Goal: Task Accomplishment & Management: Manage account settings

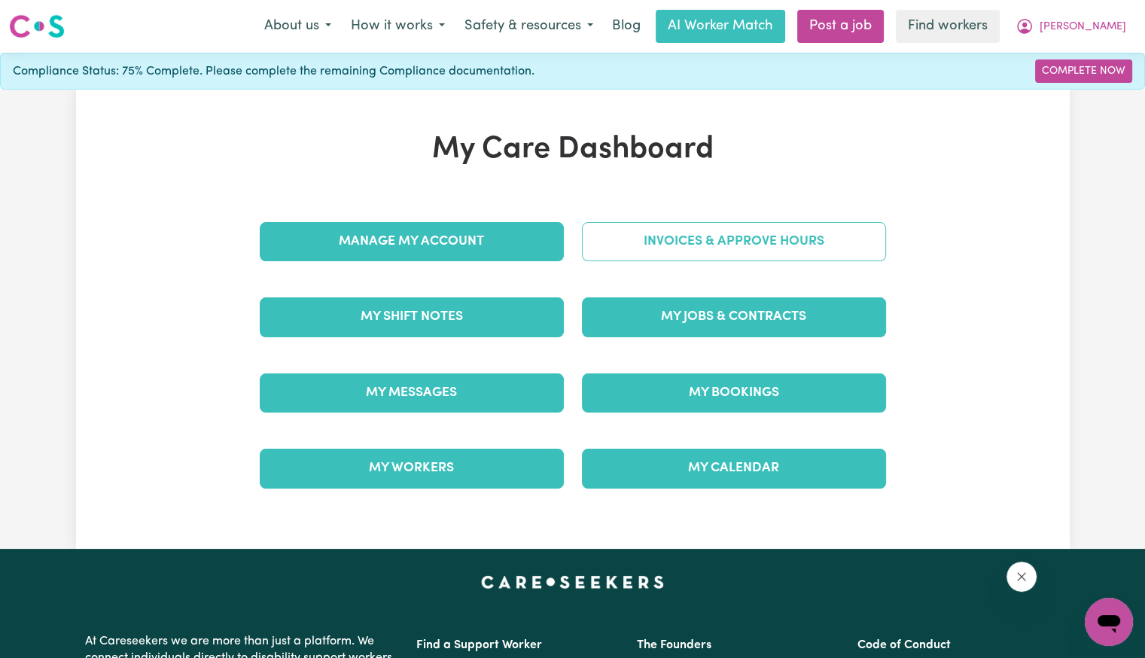
click at [664, 260] on link "Invoices & Approve Hours" at bounding box center [734, 241] width 304 height 39
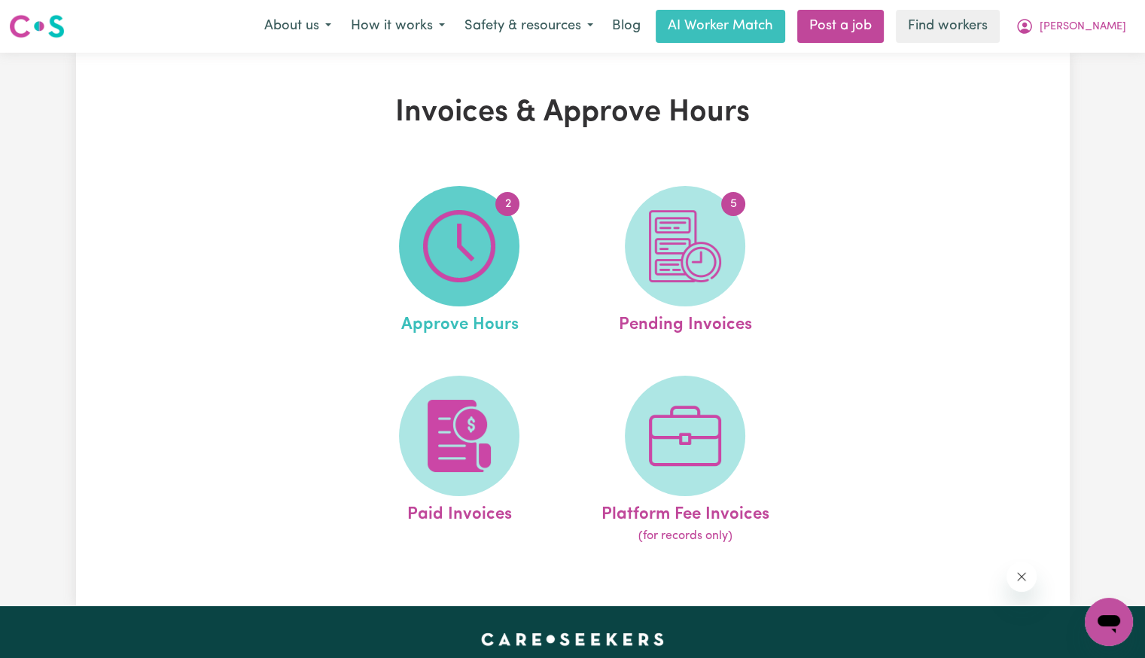
click at [467, 249] on img at bounding box center [459, 246] width 72 height 72
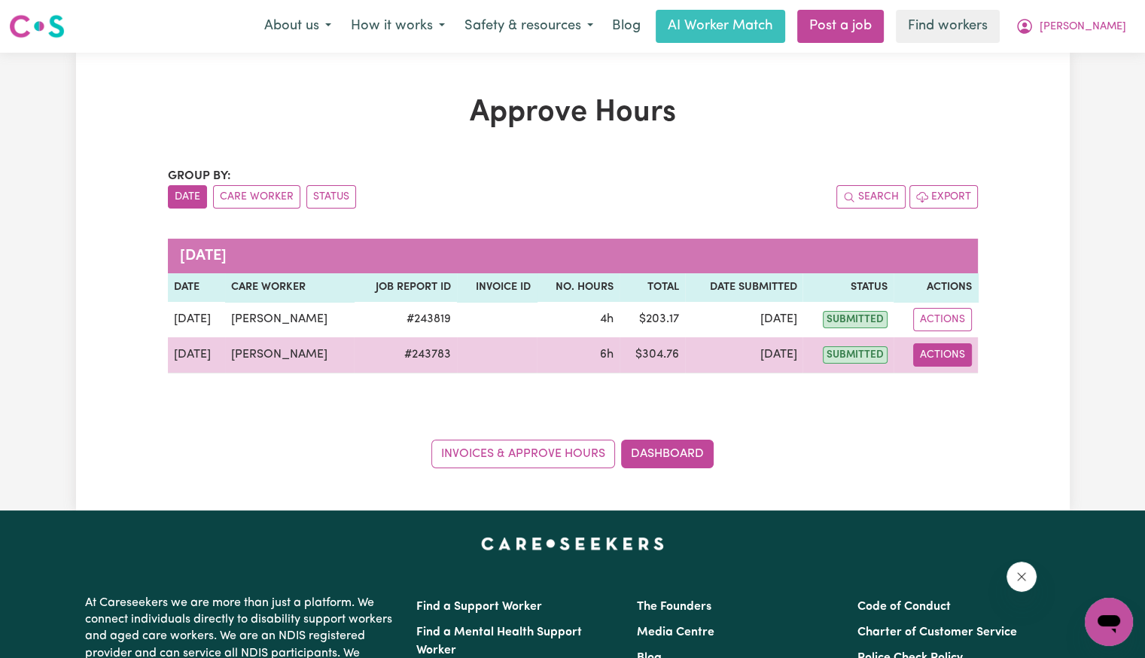
click at [947, 356] on button "Actions" at bounding box center [942, 354] width 59 height 23
click at [940, 392] on link "View Job Report" at bounding box center [976, 389] width 129 height 30
select select "pm"
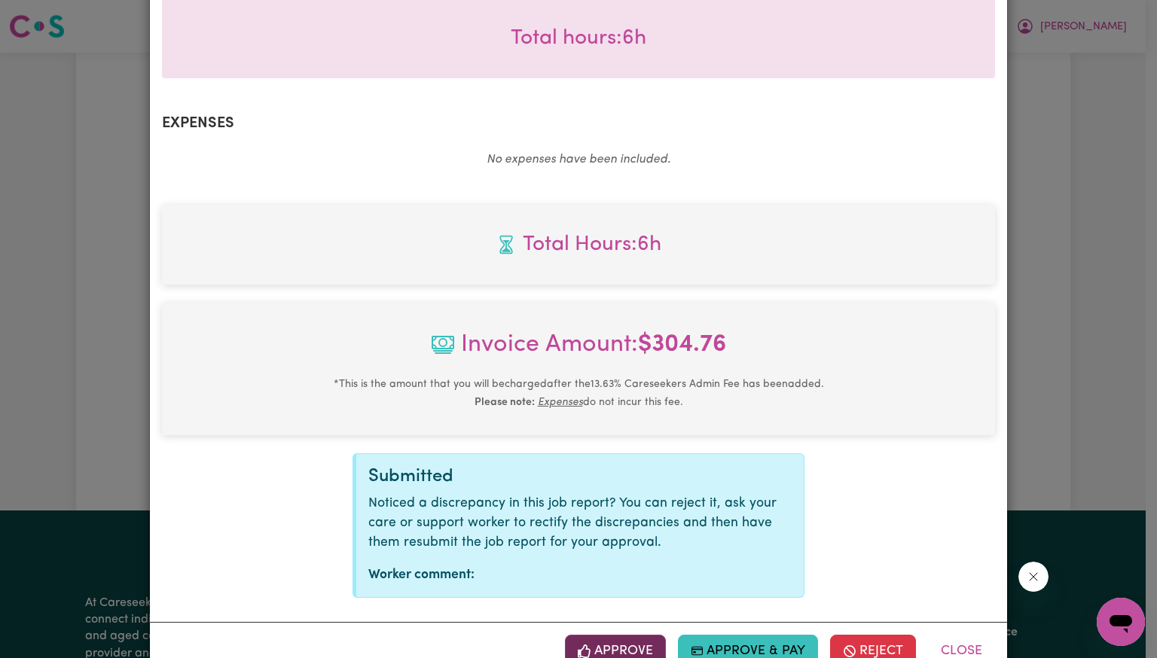
scroll to position [503, 0]
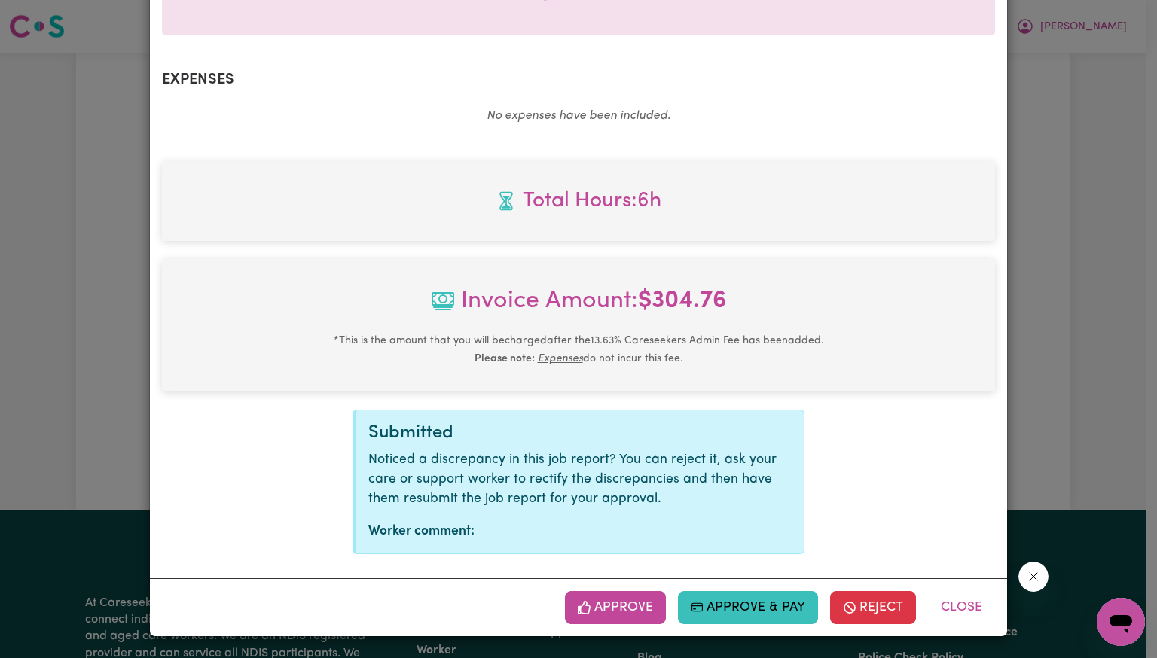
drag, startPoint x: 630, startPoint y: 607, endPoint x: 648, endPoint y: 604, distance: 19.1
click at [630, 607] on button "Approve" at bounding box center [615, 607] width 101 height 33
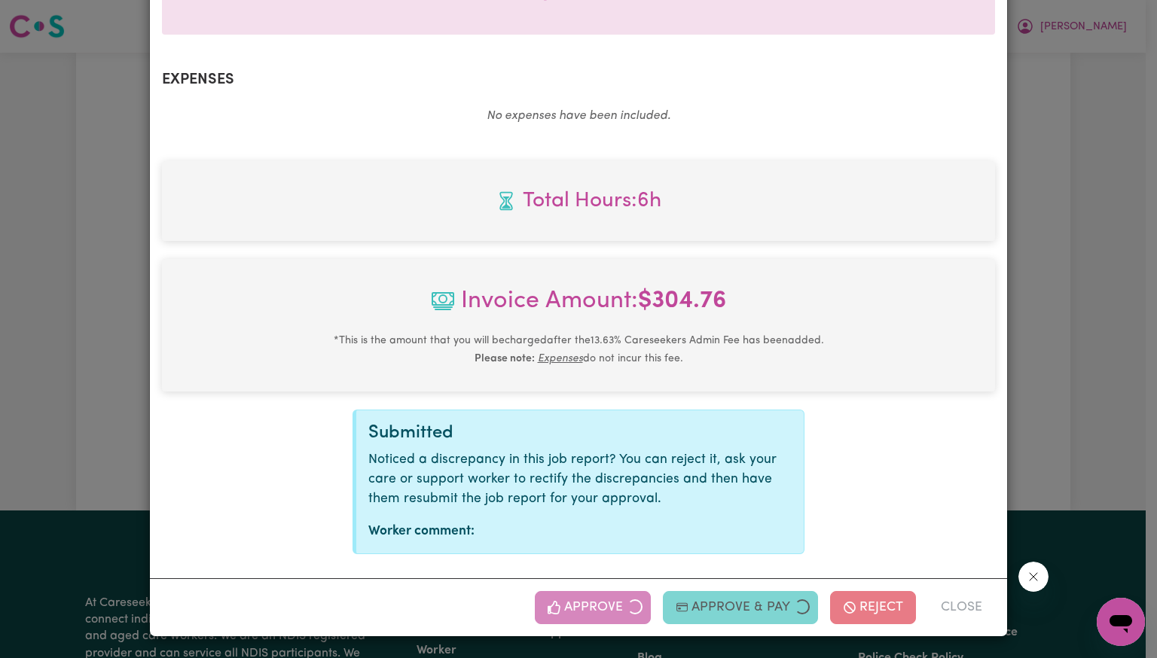
scroll to position [259, 0]
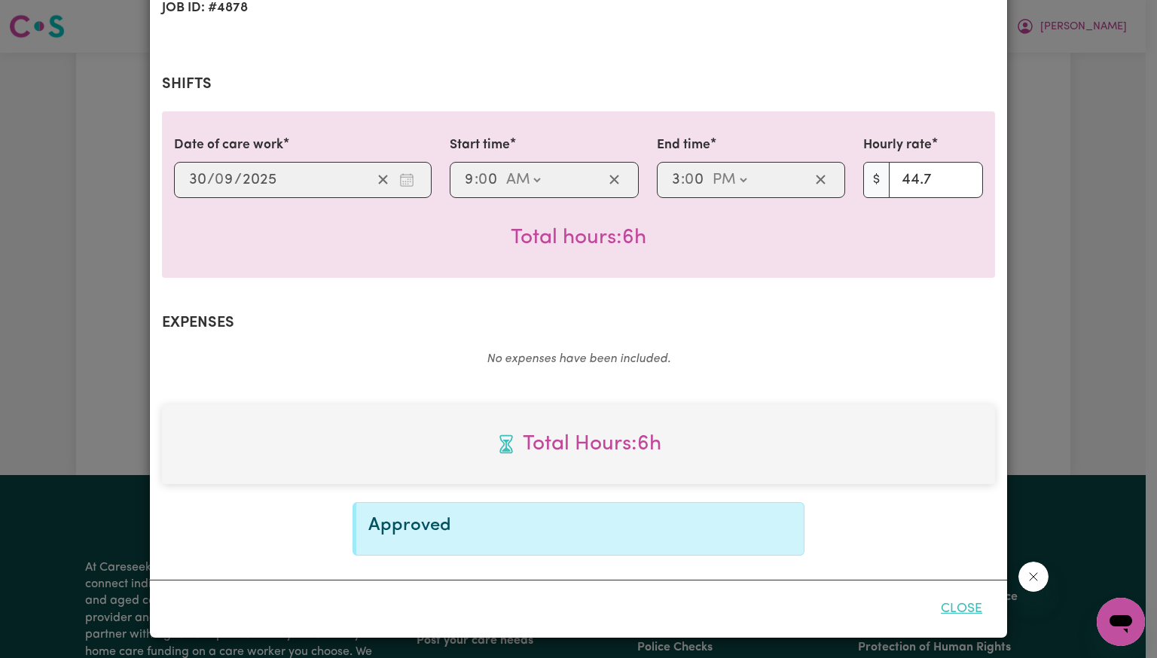
drag, startPoint x: 969, startPoint y: 605, endPoint x: 952, endPoint y: 588, distance: 24.5
click at [968, 605] on button "Close" at bounding box center [961, 609] width 67 height 33
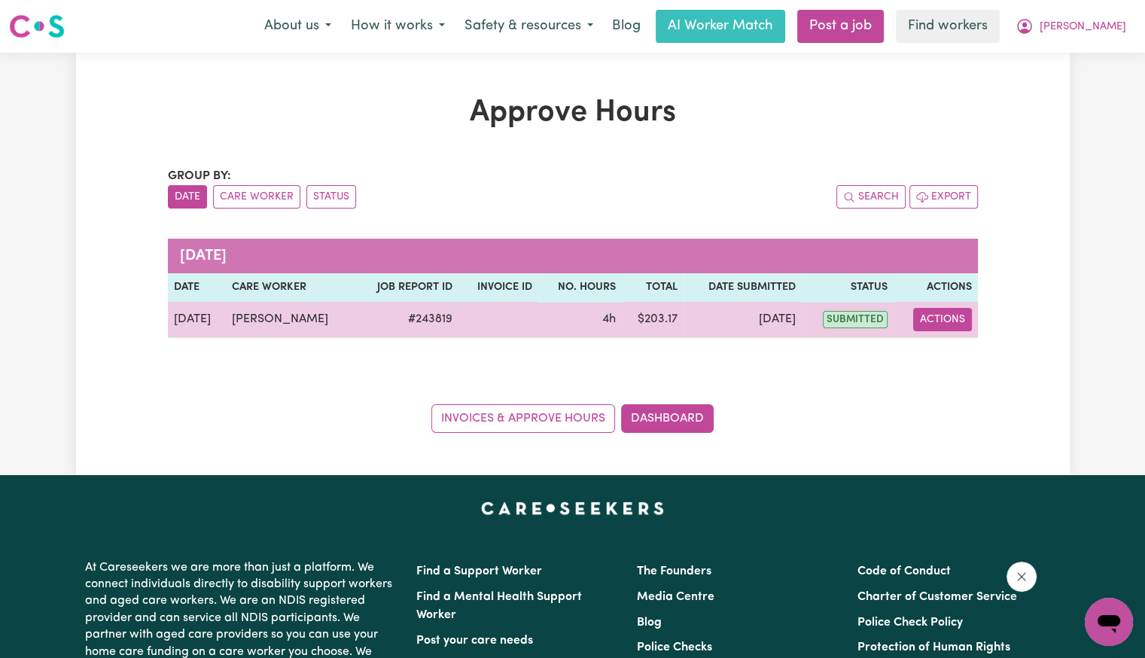
click at [947, 310] on button "Actions" at bounding box center [942, 319] width 59 height 23
drag, startPoint x: 944, startPoint y: 331, endPoint x: 944, endPoint y: 341, distance: 10.5
click at [944, 341] on link "View Job Report" at bounding box center [975, 354] width 129 height 30
select select "pm"
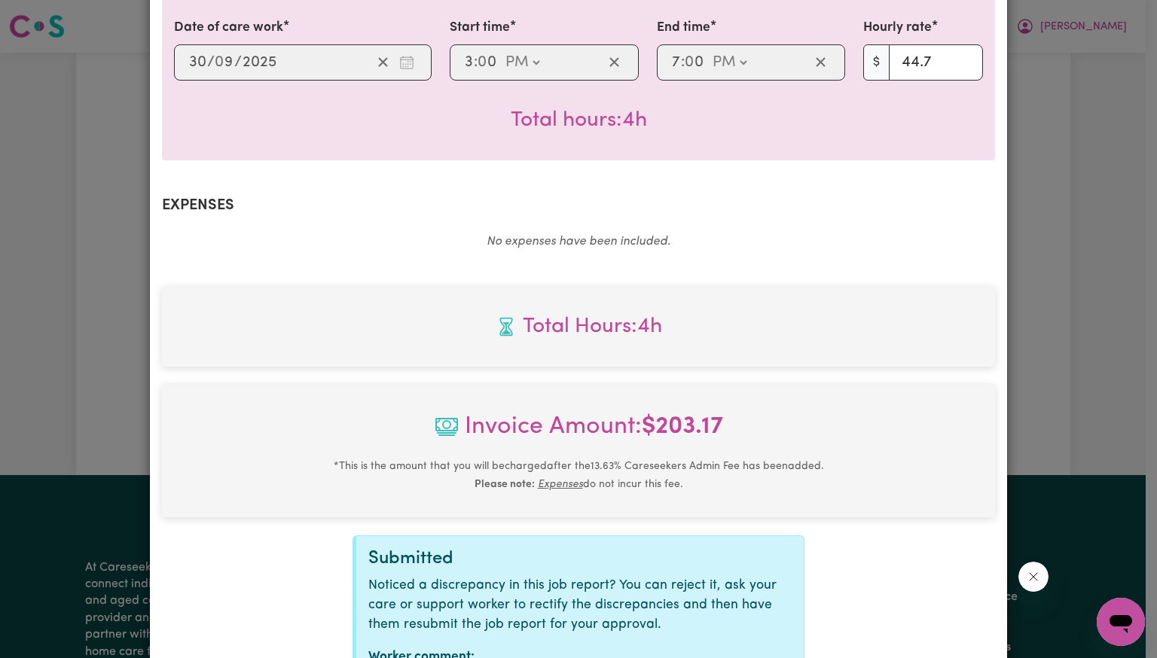
scroll to position [503, 0]
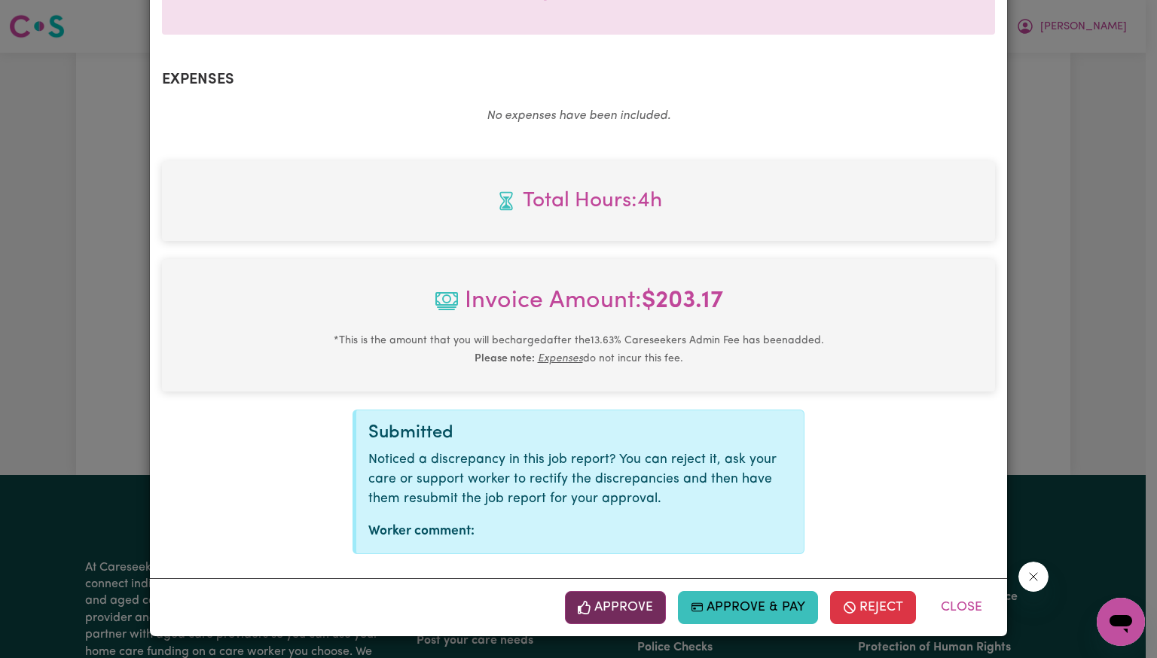
click at [619, 600] on button "Approve" at bounding box center [615, 607] width 101 height 33
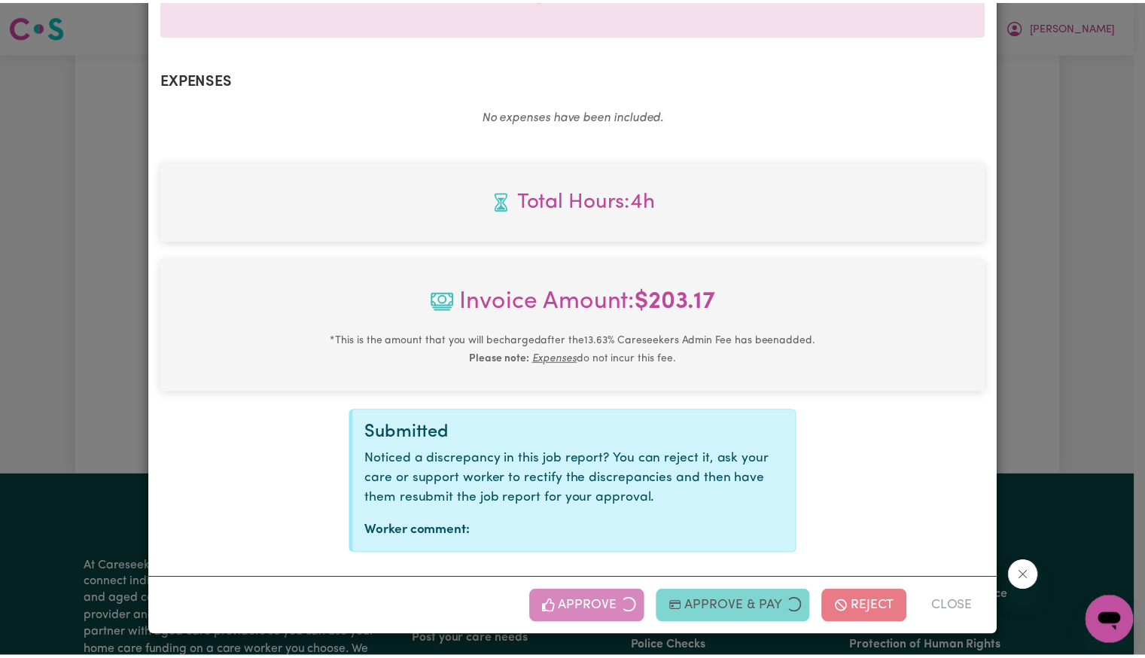
scroll to position [259, 0]
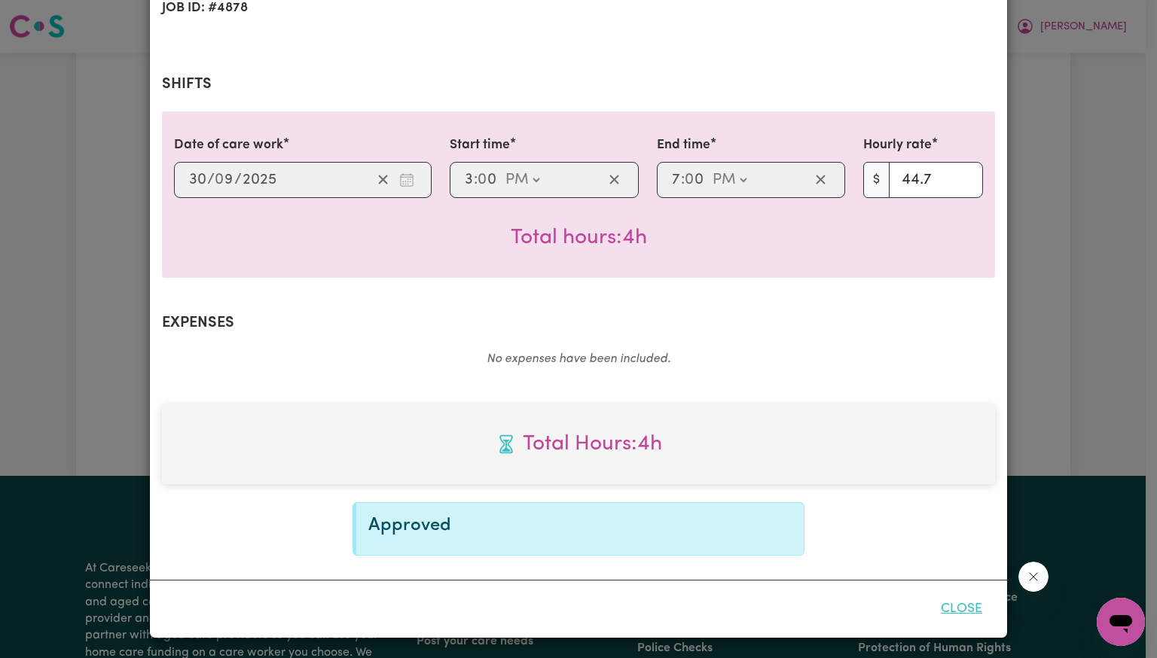
drag, startPoint x: 940, startPoint y: 593, endPoint x: 940, endPoint y: 602, distance: 9.0
click at [940, 600] on button "Close" at bounding box center [961, 609] width 67 height 33
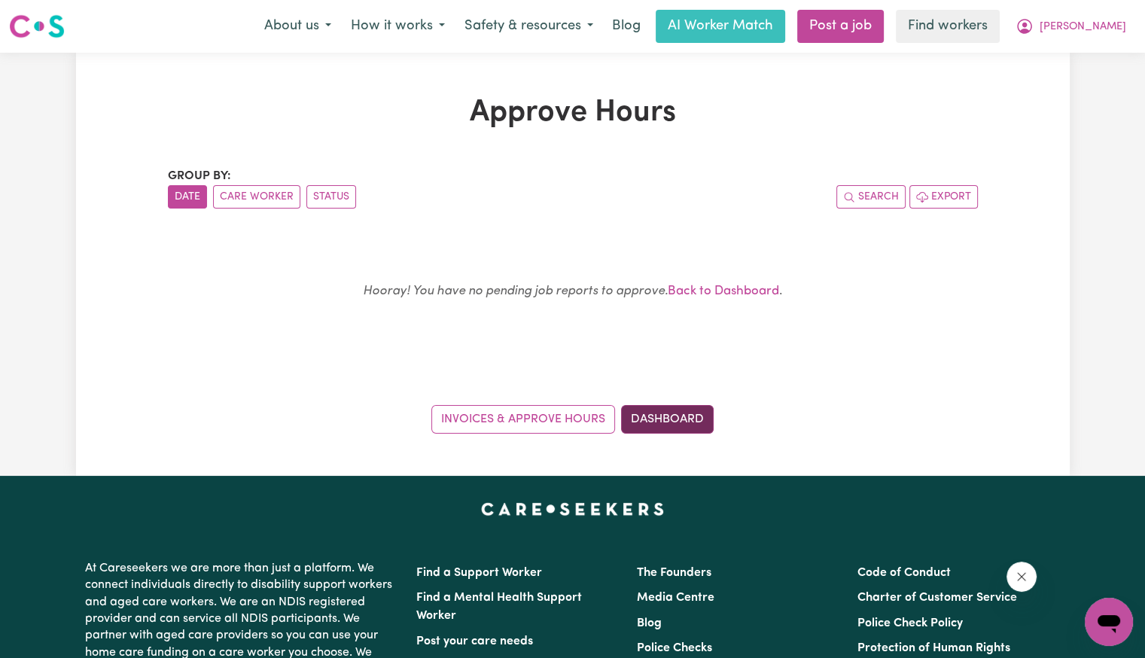
click at [688, 427] on link "Dashboard" at bounding box center [667, 419] width 93 height 29
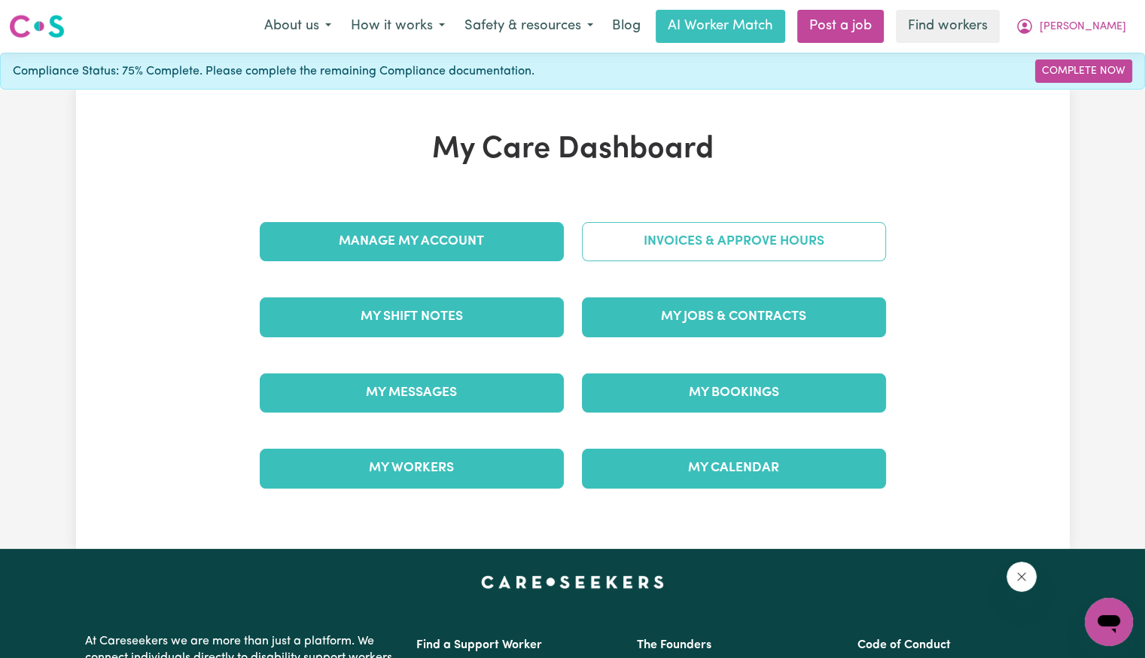
click at [723, 253] on link "Invoices & Approve Hours" at bounding box center [734, 241] width 304 height 39
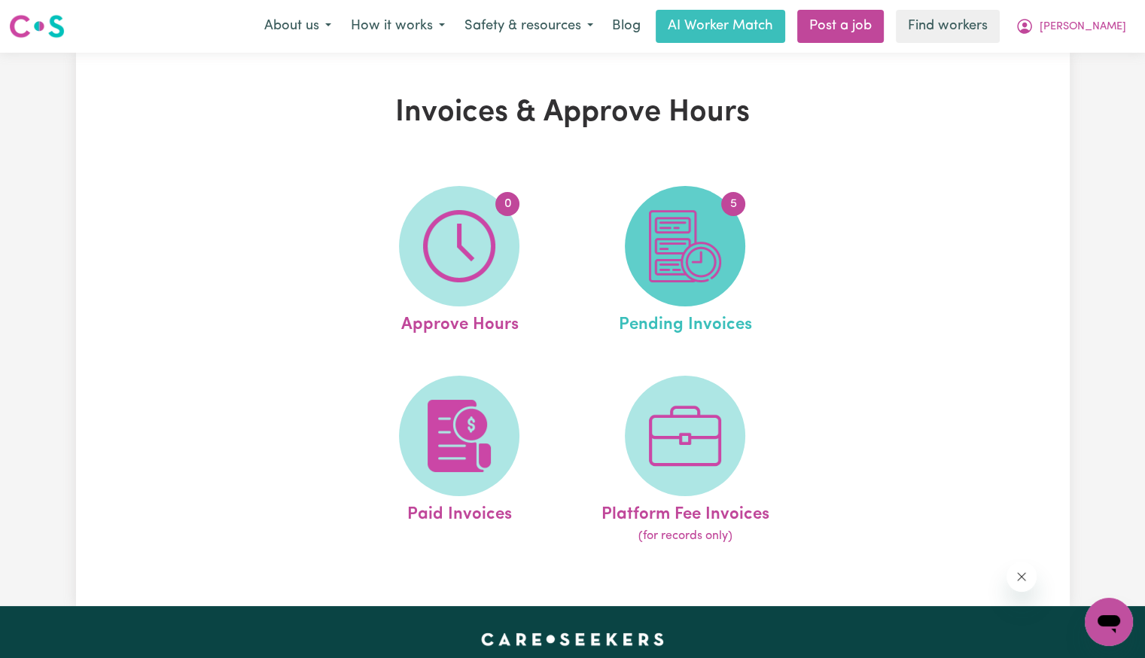
click at [723, 251] on span "5" at bounding box center [685, 246] width 120 height 120
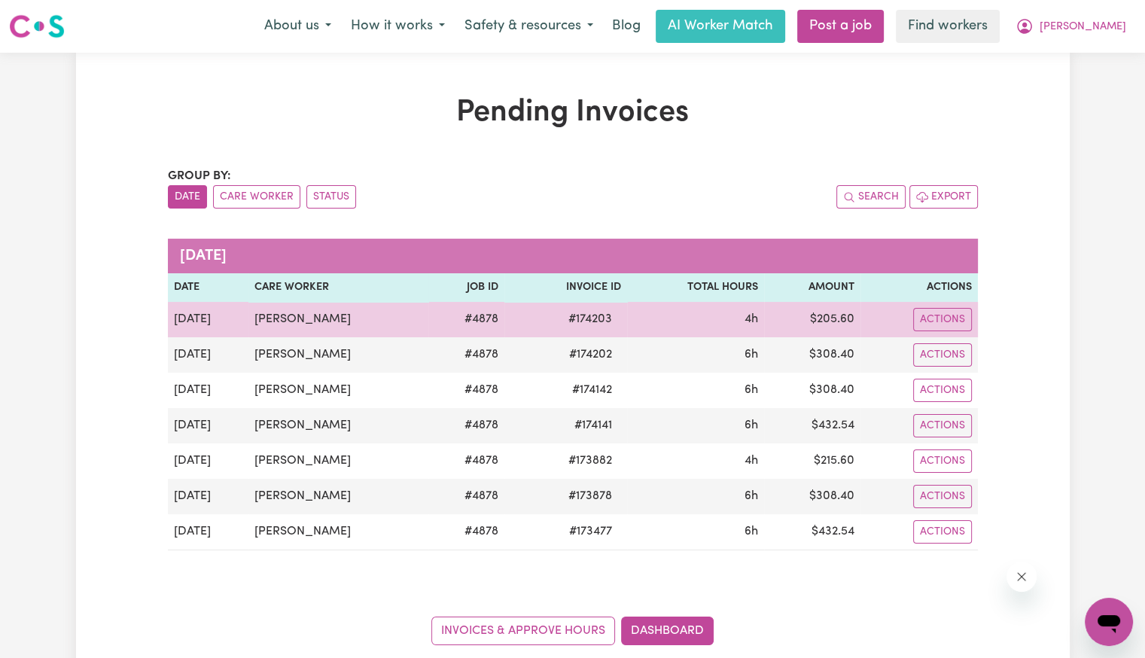
click at [609, 322] on span "# 174203" at bounding box center [591, 319] width 62 height 18
click at [611, 322] on span "# 174203" at bounding box center [591, 319] width 62 height 18
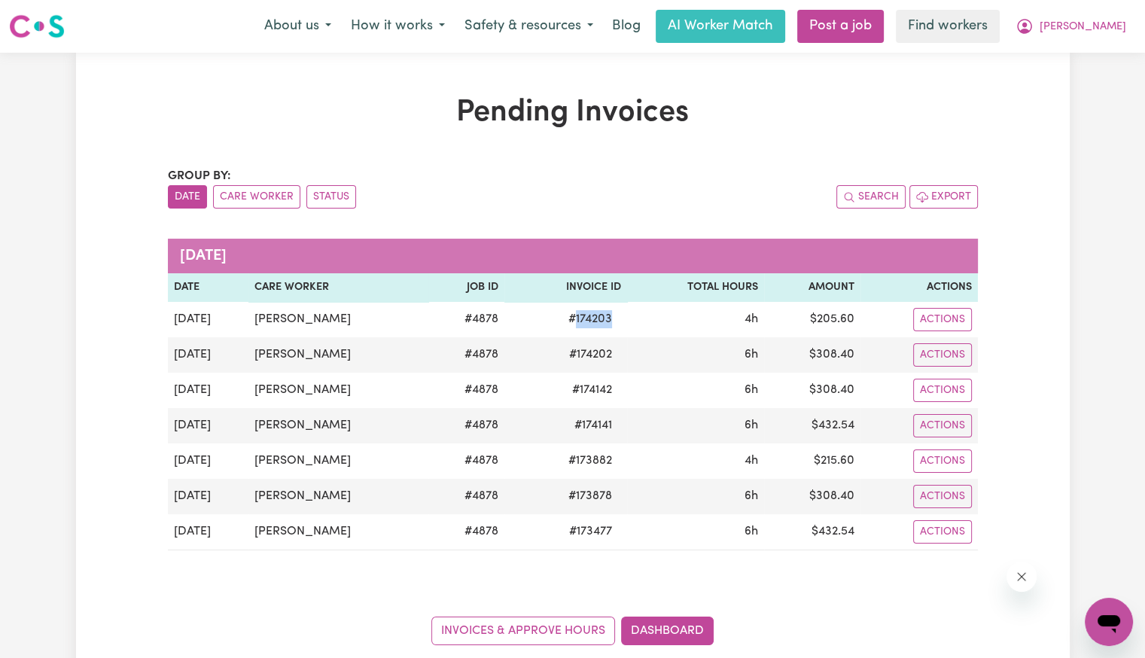
copy span "174203"
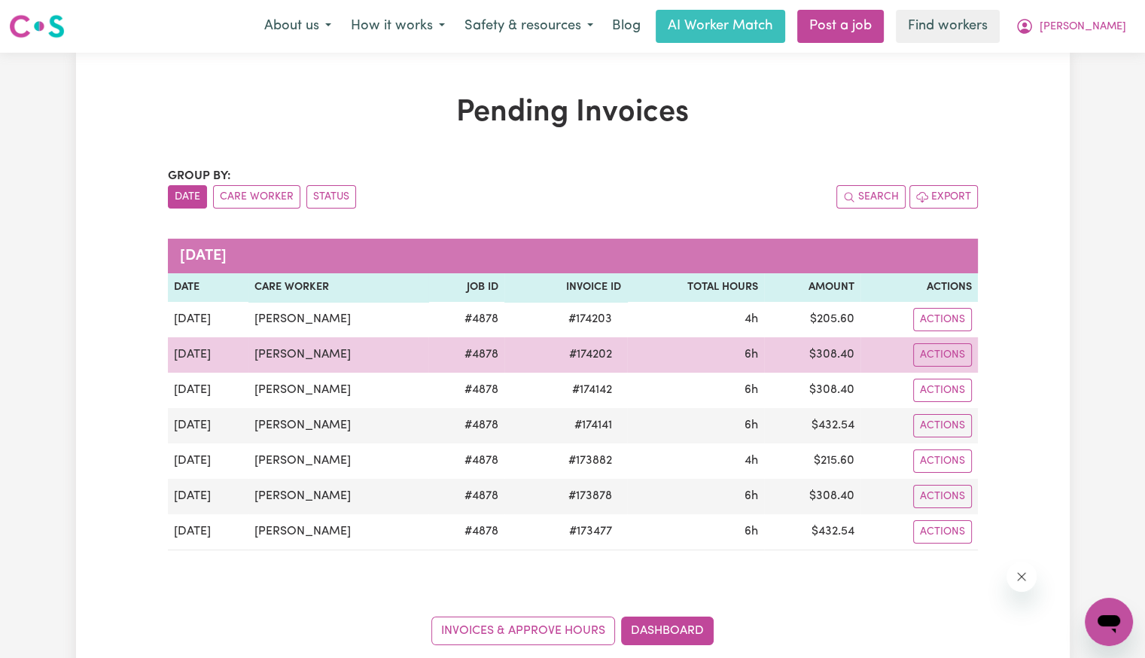
click at [596, 362] on span "# 174202" at bounding box center [590, 355] width 61 height 18
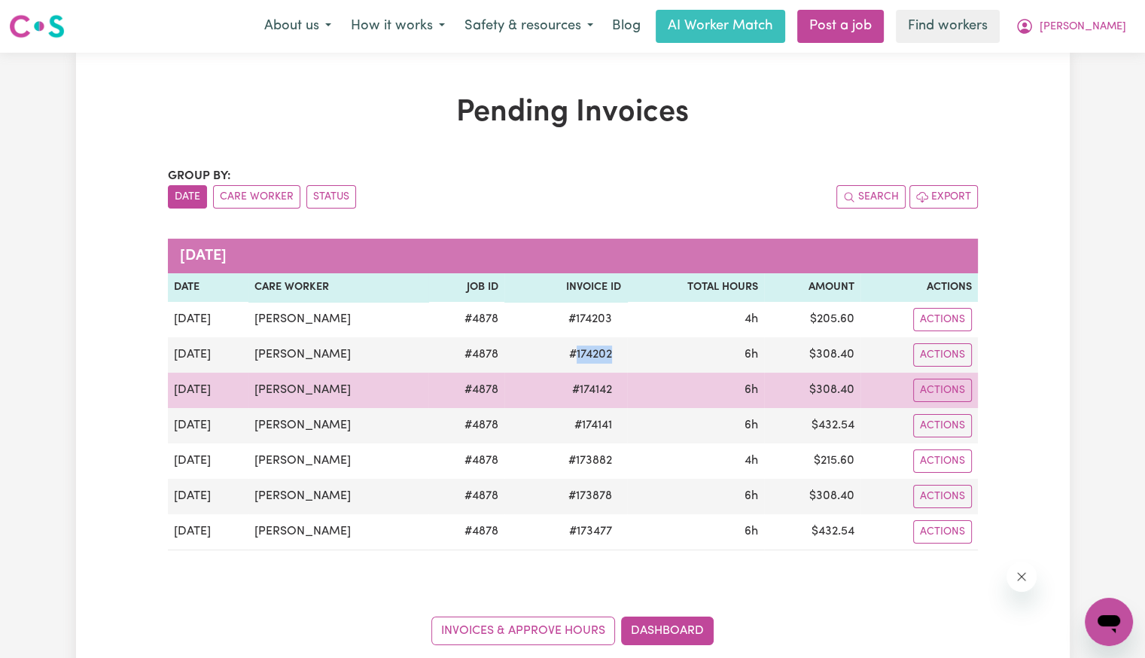
copy span "174202"
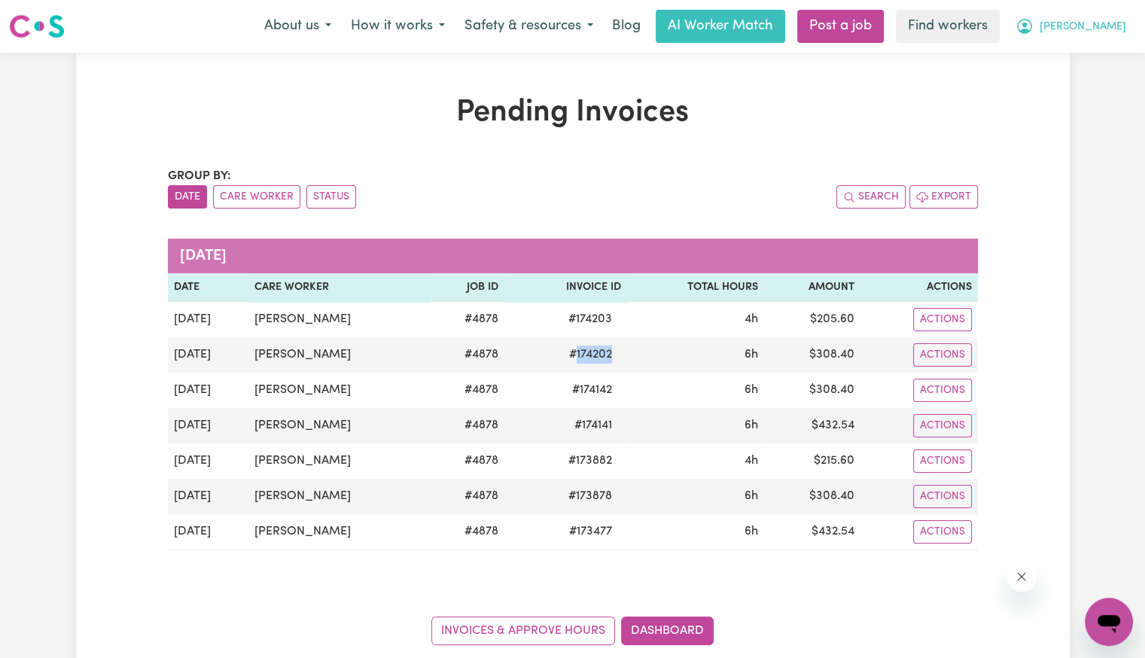
click at [1106, 34] on span "[PERSON_NAME]" at bounding box center [1083, 27] width 87 height 17
click at [1072, 90] on link "Logout" at bounding box center [1076, 86] width 119 height 29
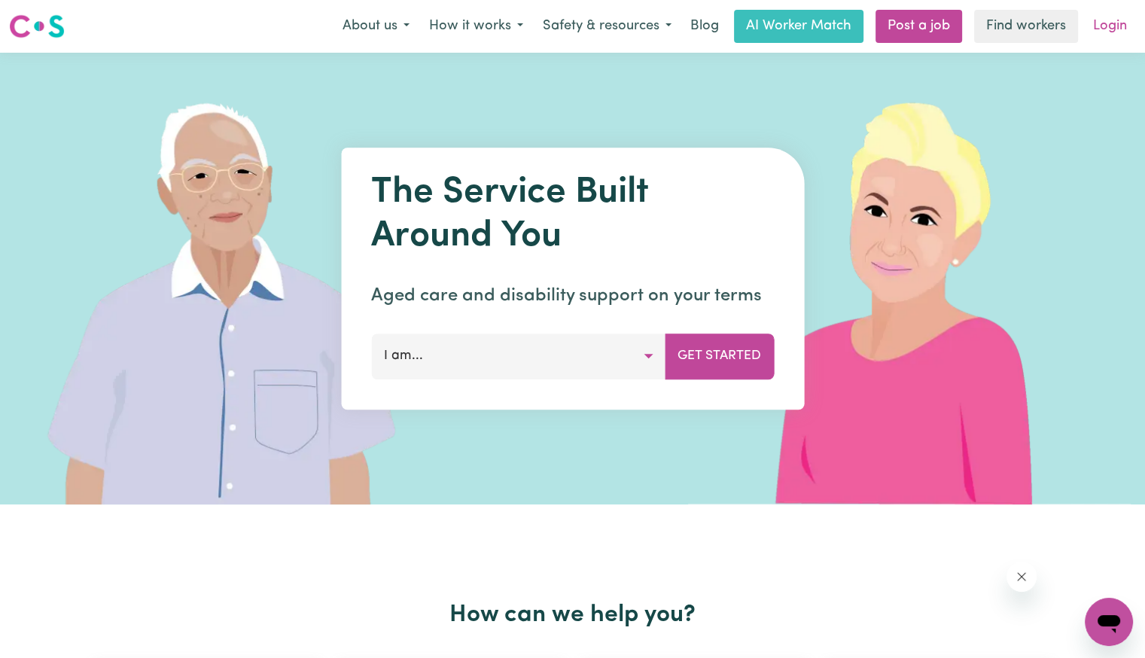
click at [1099, 27] on link "Login" at bounding box center [1110, 26] width 52 height 33
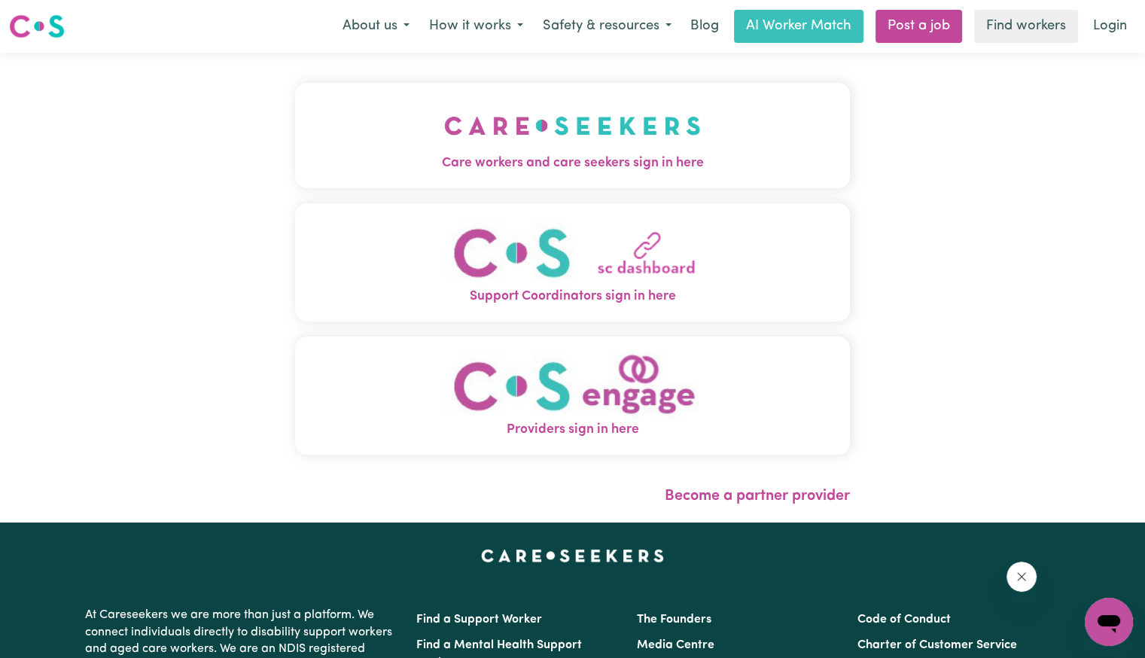
click at [421, 170] on span "Care workers and care seekers sign in here" at bounding box center [572, 164] width 555 height 20
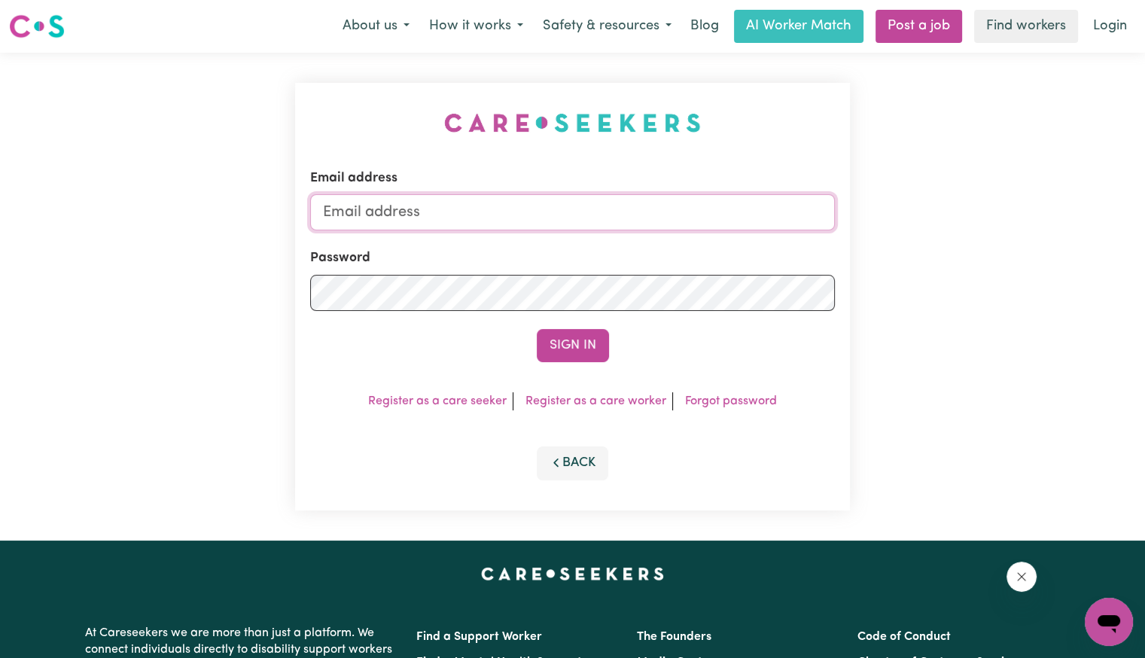
click at [558, 224] on input "Email address" at bounding box center [572, 212] width 525 height 36
drag, startPoint x: 405, startPoint y: 215, endPoint x: 861, endPoint y: 215, distance: 455.6
click at [861, 215] on div "Email address [EMAIL_ADDRESS][DOMAIN_NAME] Password Sign In Register as a care …" at bounding box center [572, 297] width 1145 height 488
type input "[EMAIL_ADDRESS][DOMAIN_NAME]"
click at [537, 329] on button "Sign In" at bounding box center [573, 345] width 72 height 33
